Goal: Check status: Check status

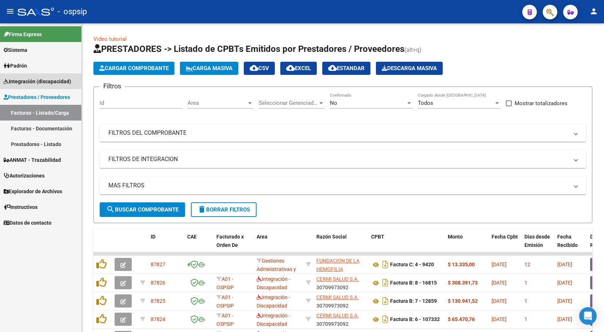
click at [46, 81] on span "Integración (discapacidad)" at bounding box center [38, 81] width 68 height 8
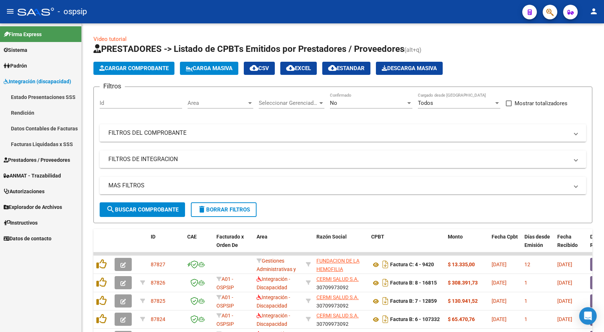
click at [42, 144] on link "Facturas Liquidadas x SSS" at bounding box center [40, 144] width 81 height 16
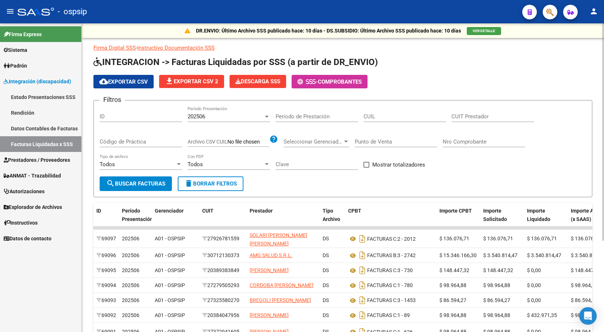
click at [484, 116] on input "CUIT Prestador" at bounding box center [493, 116] width 83 height 7
click at [469, 142] on input "Nro Comprobante" at bounding box center [484, 141] width 83 height 7
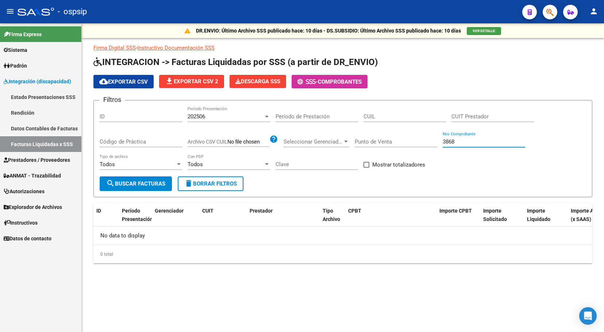
type input "3868"
click at [237, 114] on div "202506" at bounding box center [226, 116] width 76 height 7
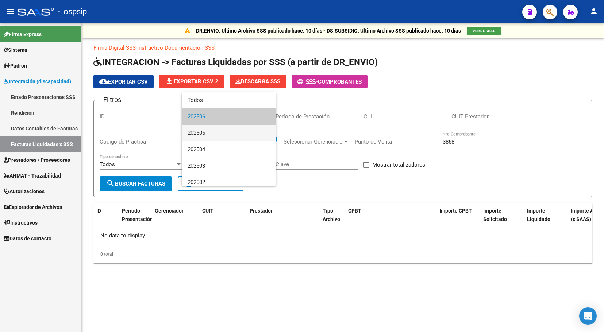
click at [217, 133] on span "202505" at bounding box center [229, 133] width 83 height 16
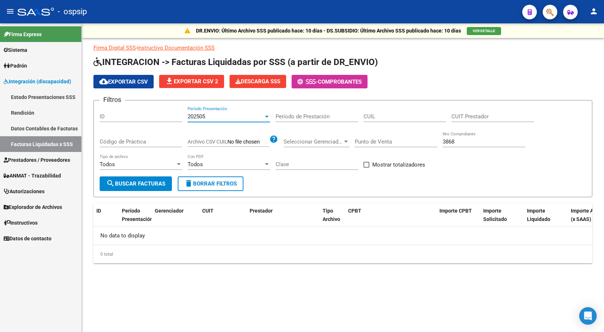
click at [137, 145] on div "Código de Práctica" at bounding box center [141, 139] width 83 height 16
click at [224, 118] on div "202505" at bounding box center [226, 116] width 76 height 7
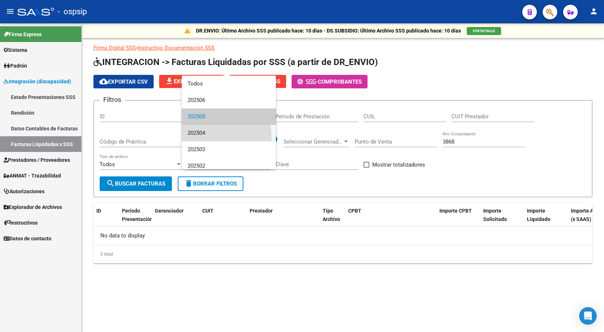
click at [206, 137] on span "202504" at bounding box center [229, 133] width 83 height 16
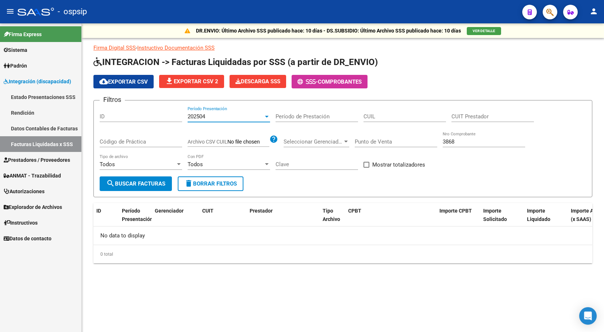
click at [156, 142] on input "Código de Práctica" at bounding box center [141, 141] width 83 height 7
click at [193, 119] on span "202504" at bounding box center [197, 116] width 18 height 7
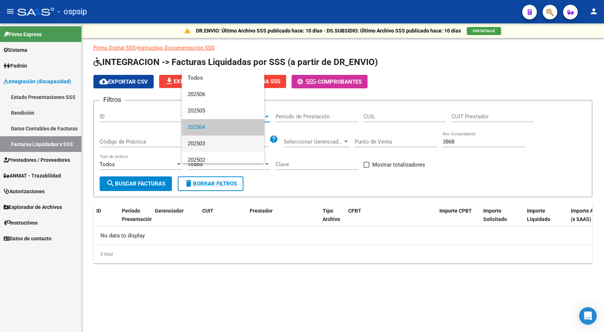
scroll to position [11, 0]
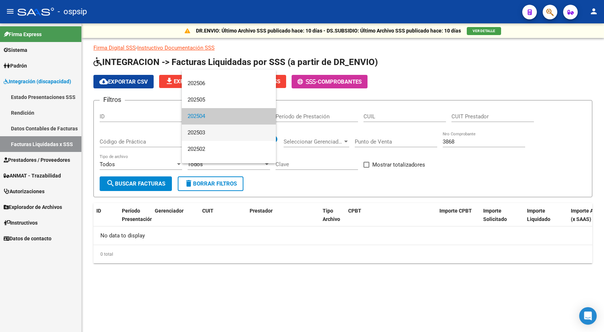
click at [191, 137] on span "202503" at bounding box center [229, 133] width 83 height 16
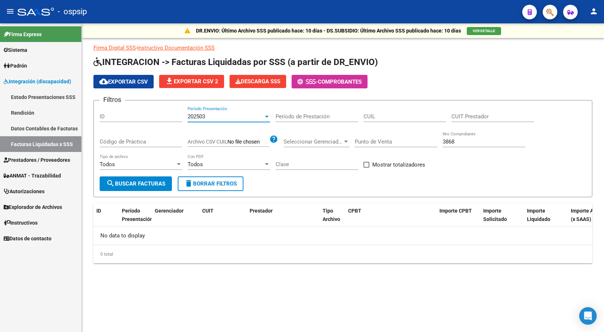
click at [148, 146] on div "Código de Práctica" at bounding box center [141, 139] width 83 height 16
click at [217, 115] on div "202503" at bounding box center [226, 116] width 76 height 7
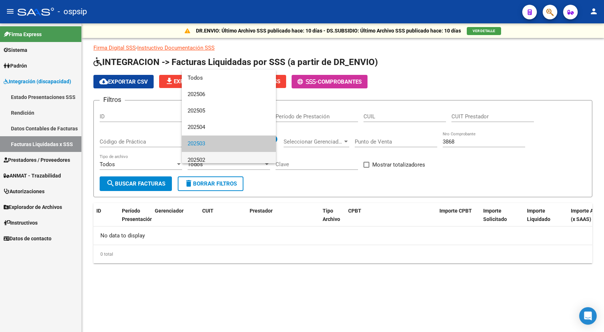
scroll to position [27, 0]
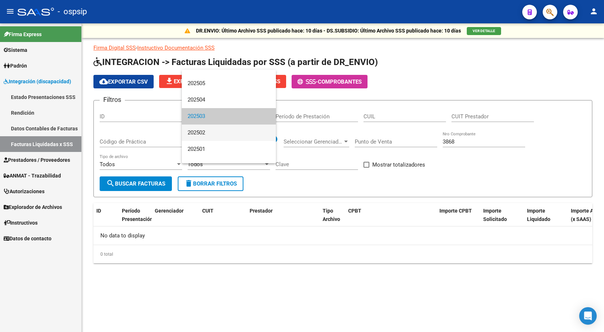
click at [207, 135] on span "202502" at bounding box center [229, 133] width 83 height 16
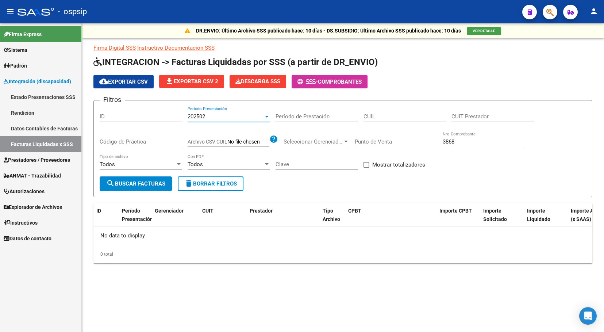
click at [137, 143] on input "Código de Práctica" at bounding box center [141, 141] width 83 height 7
click at [227, 116] on div "202502" at bounding box center [226, 116] width 76 height 7
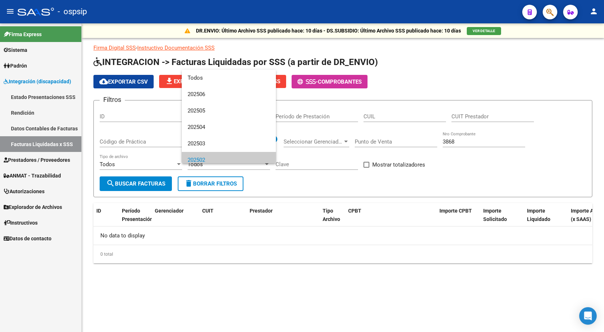
scroll to position [44, 0]
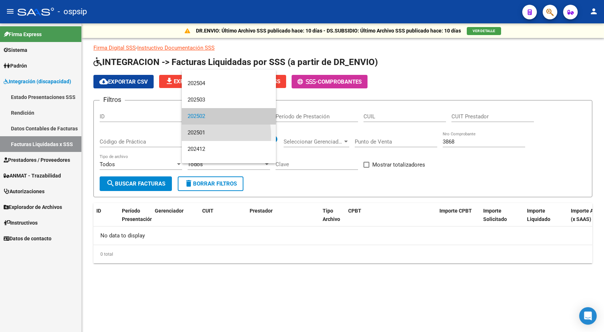
click at [197, 136] on span "202501" at bounding box center [229, 133] width 83 height 16
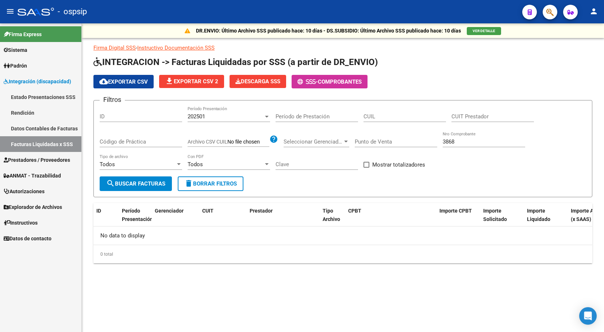
click at [131, 138] on div "Código de Práctica" at bounding box center [141, 139] width 83 height 16
click at [212, 116] on div "202501" at bounding box center [226, 116] width 76 height 7
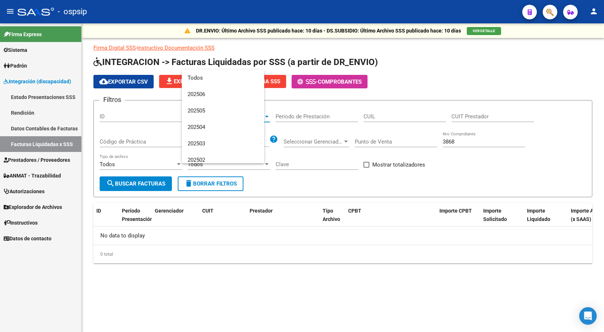
scroll to position [60, 0]
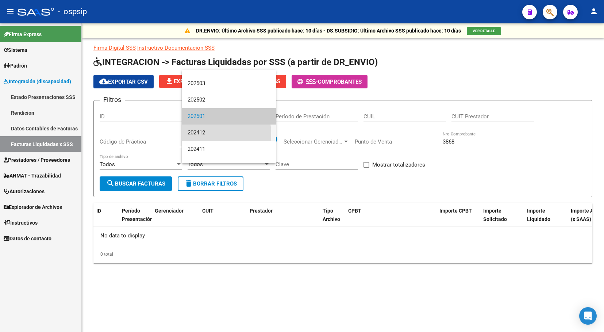
click at [197, 134] on span "202412" at bounding box center [229, 133] width 83 height 16
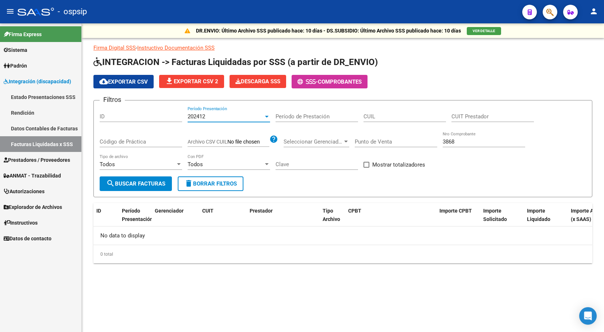
click at [146, 144] on input "Código de Práctica" at bounding box center [141, 141] width 83 height 7
click at [208, 115] on div "202412" at bounding box center [226, 116] width 76 height 7
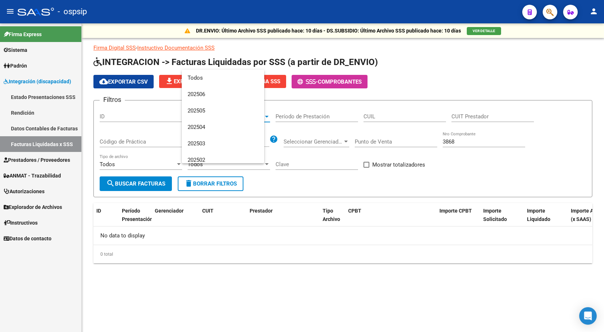
scroll to position [77, 0]
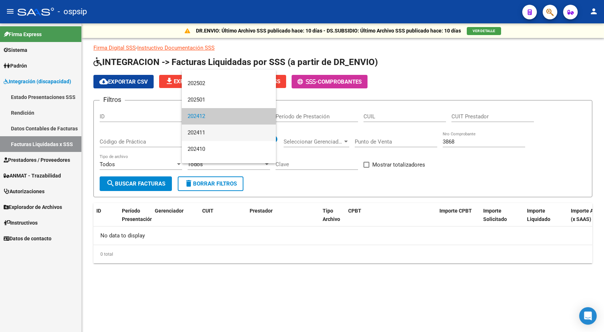
click at [204, 131] on span "202411" at bounding box center [229, 133] width 83 height 16
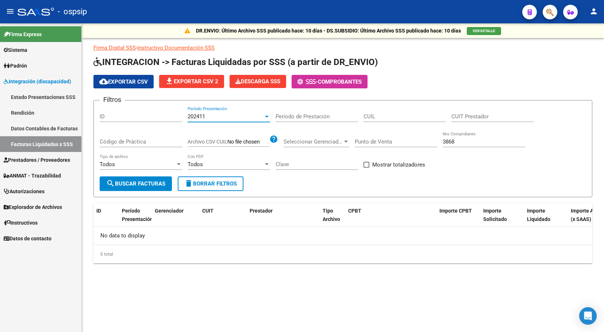
click at [149, 139] on input "Código de Práctica" at bounding box center [141, 141] width 83 height 7
click at [195, 114] on span "202411" at bounding box center [197, 116] width 18 height 7
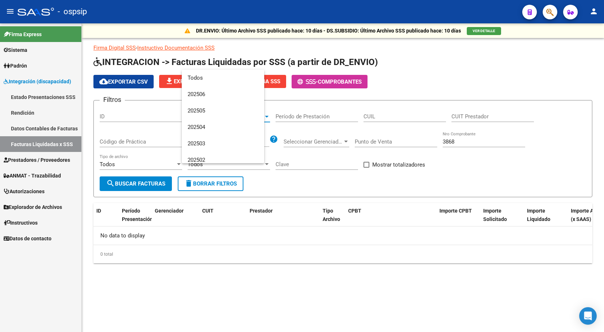
scroll to position [93, 0]
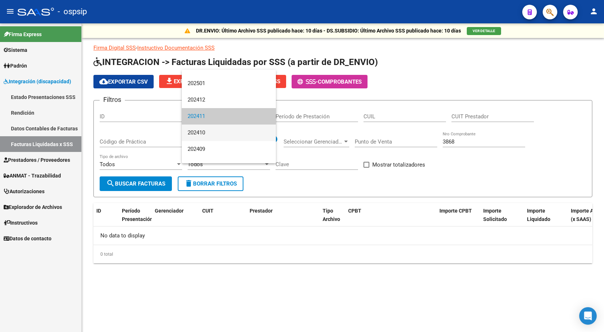
click at [198, 131] on span "202410" at bounding box center [229, 133] width 83 height 16
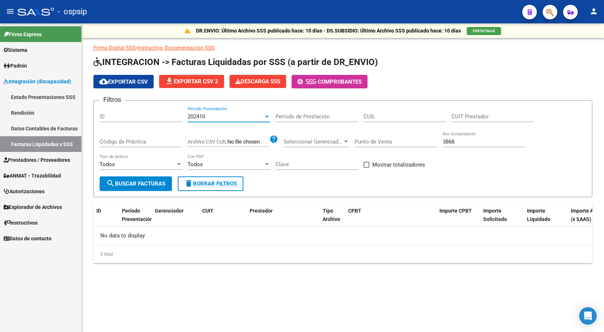
click at [134, 145] on input "Código de Práctica" at bounding box center [141, 141] width 83 height 7
